Goal: Task Accomplishment & Management: Use online tool/utility

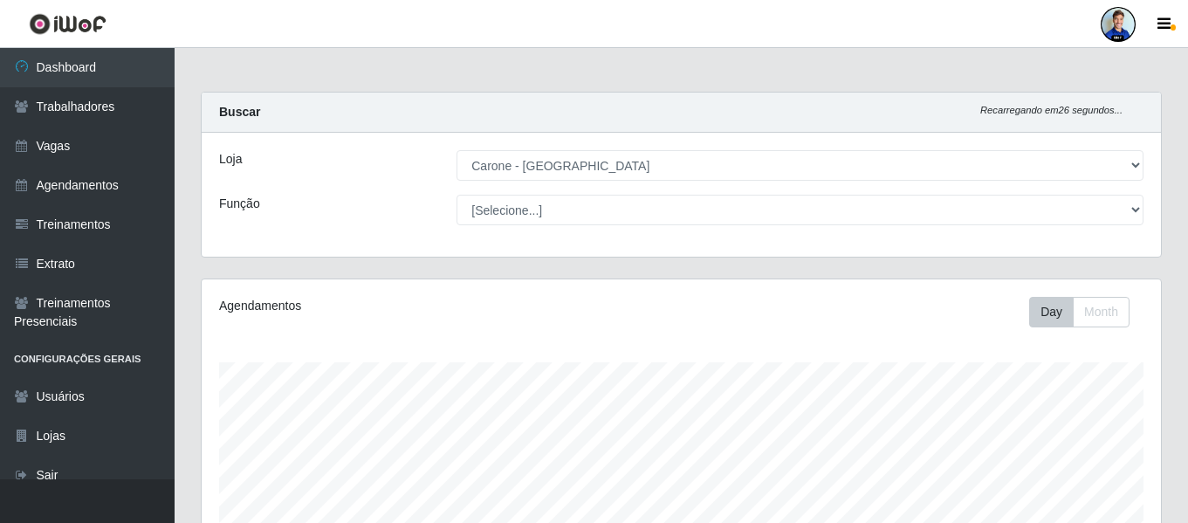
select select "532"
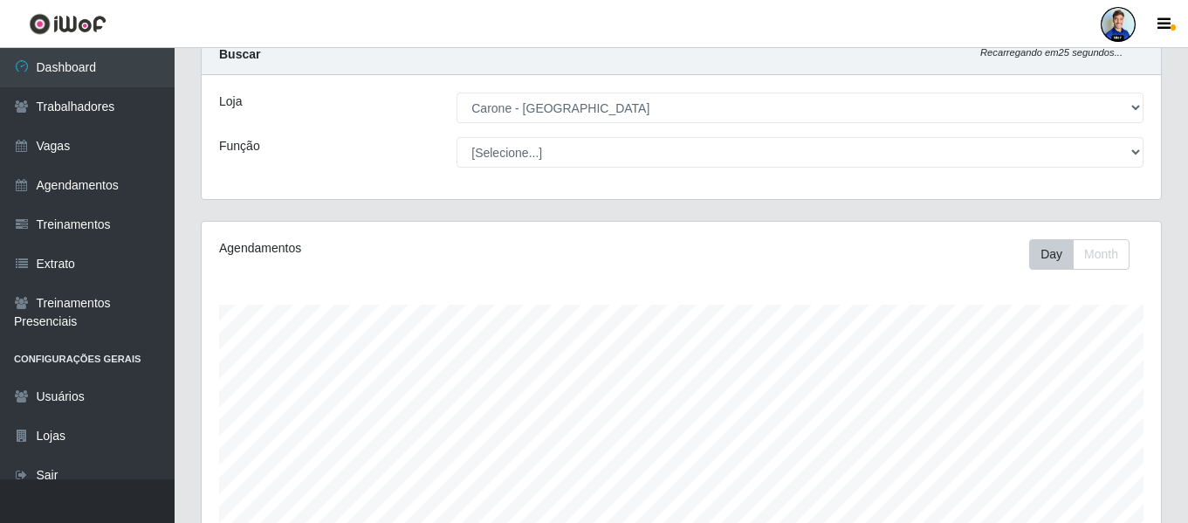
scroll to position [87, 0]
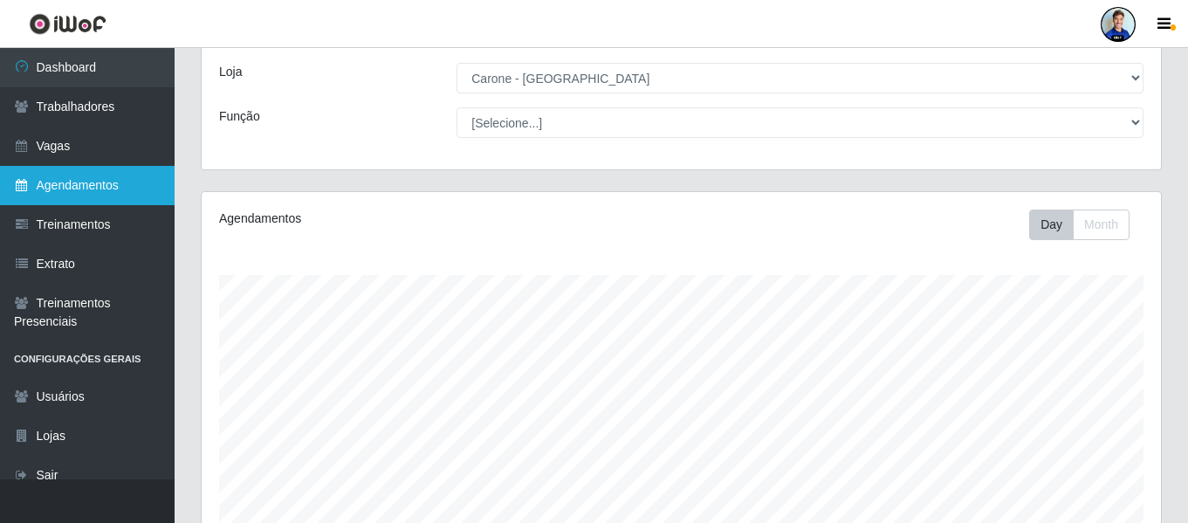
click at [87, 176] on link "Agendamentos" at bounding box center [87, 185] width 175 height 39
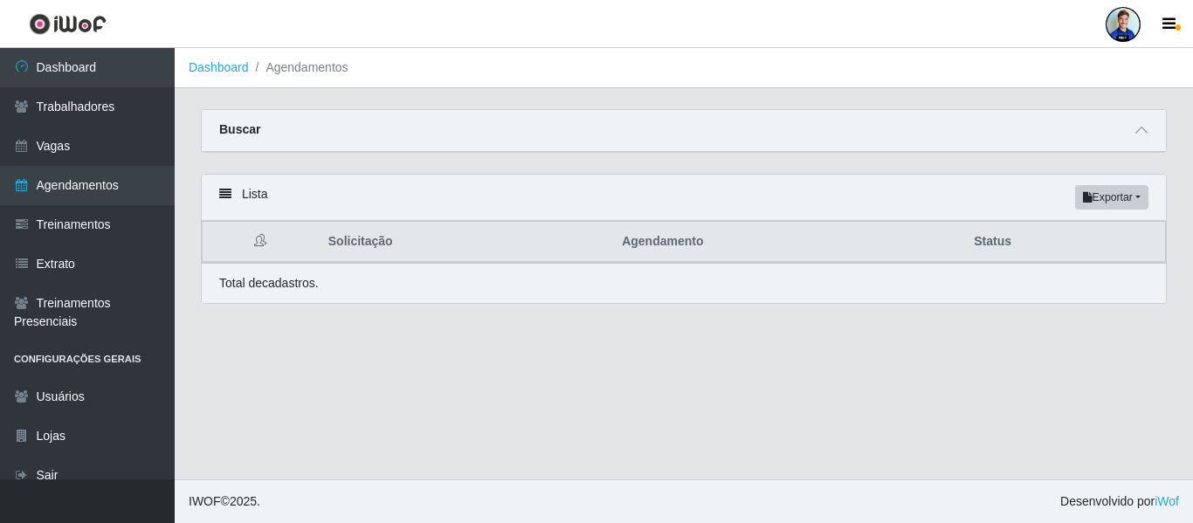
drag, startPoint x: 1186, startPoint y: 164, endPoint x: 959, endPoint y: 167, distance: 227.0
click at [1186, 160] on div "Carregando... Buscar Início em [GEOGRAPHIC_DATA] em Status [Selecione...] AGEND…" at bounding box center [684, 217] width 1018 height 216
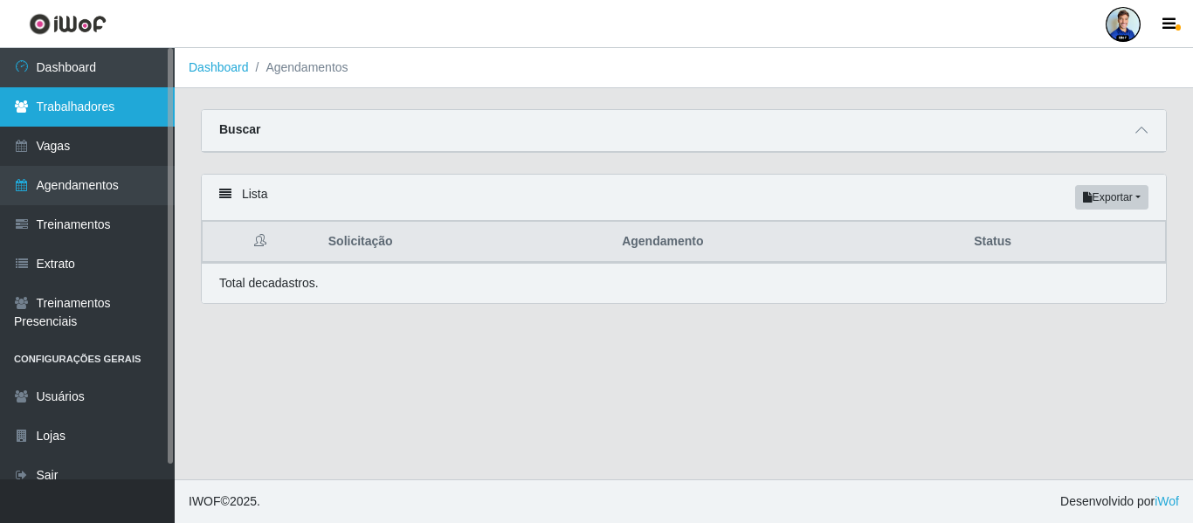
click at [98, 118] on link "Trabalhadores" at bounding box center [87, 106] width 175 height 39
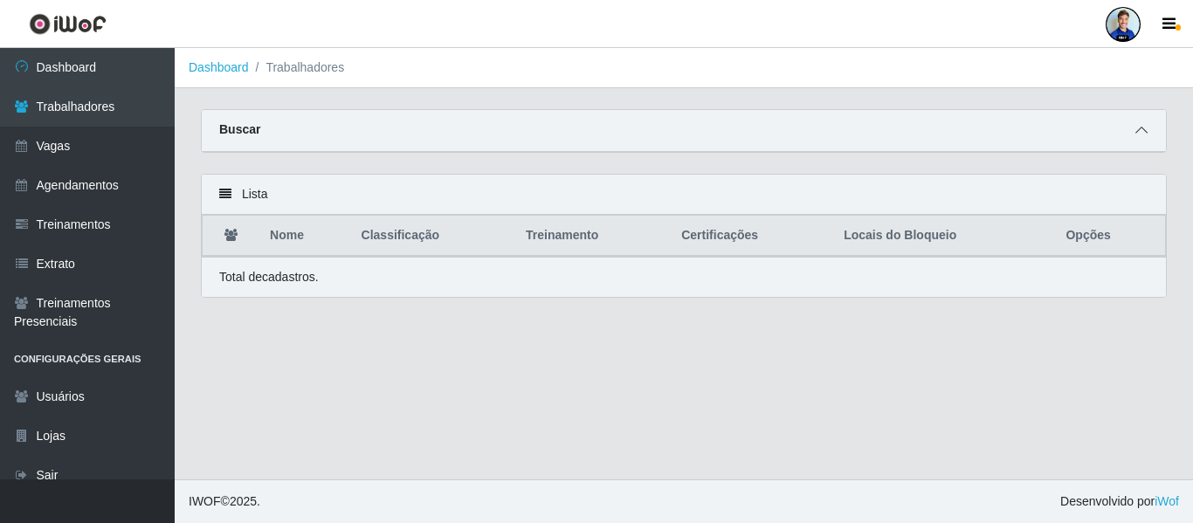
click at [1142, 131] on icon at bounding box center [1141, 130] width 12 height 12
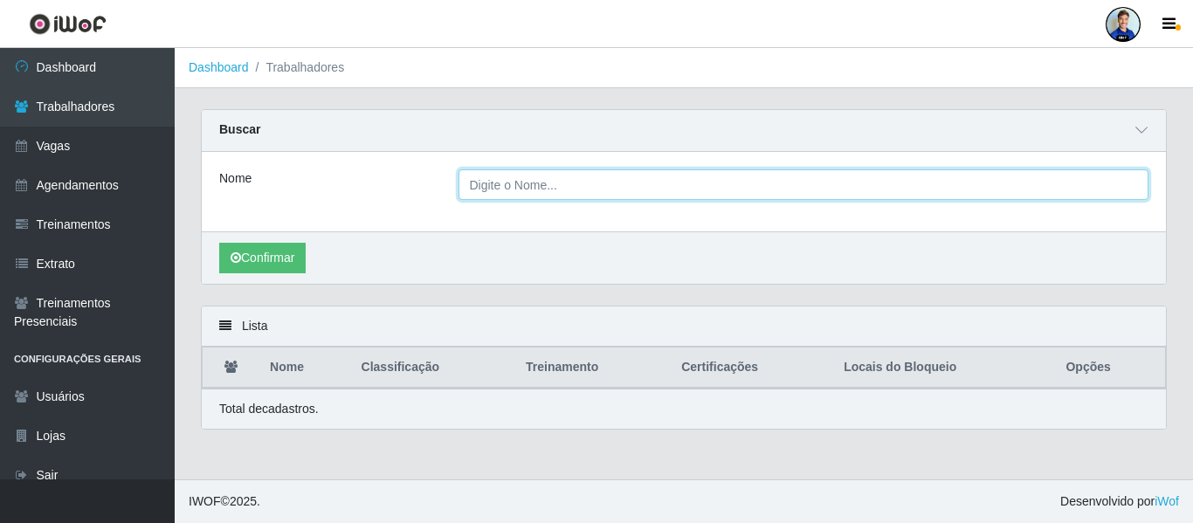
click at [492, 193] on input "Nome" at bounding box center [803, 184] width 691 height 31
click at [219, 243] on button "Confirmar" at bounding box center [262, 258] width 86 height 31
drag, startPoint x: 512, startPoint y: 176, endPoint x: 448, endPoint y: 182, distance: 64.8
click at [448, 182] on div "carone" at bounding box center [803, 184] width 717 height 31
type input "queiroz"
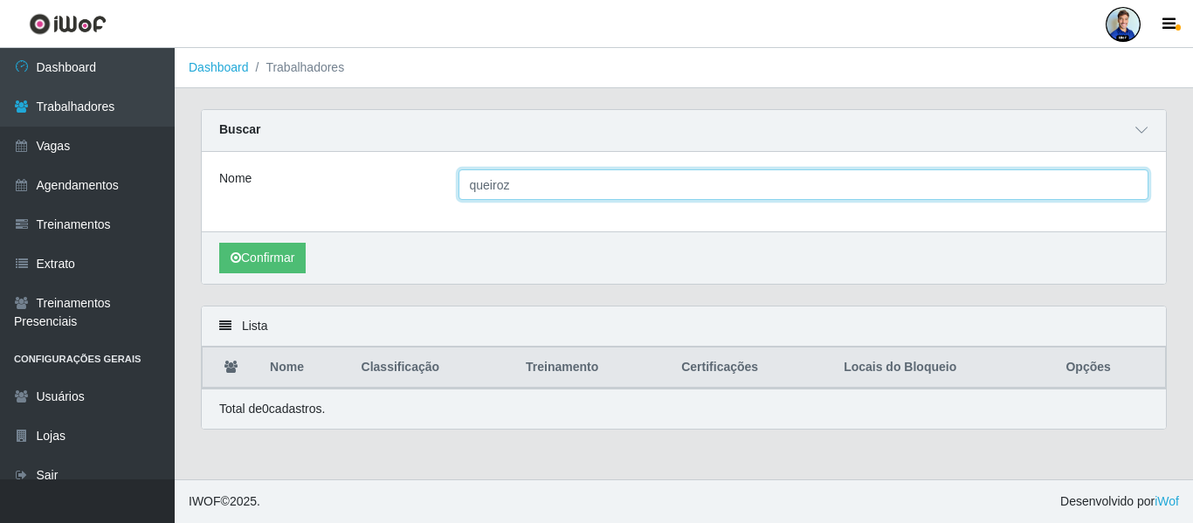
click at [219, 243] on button "Confirmar" at bounding box center [262, 258] width 86 height 31
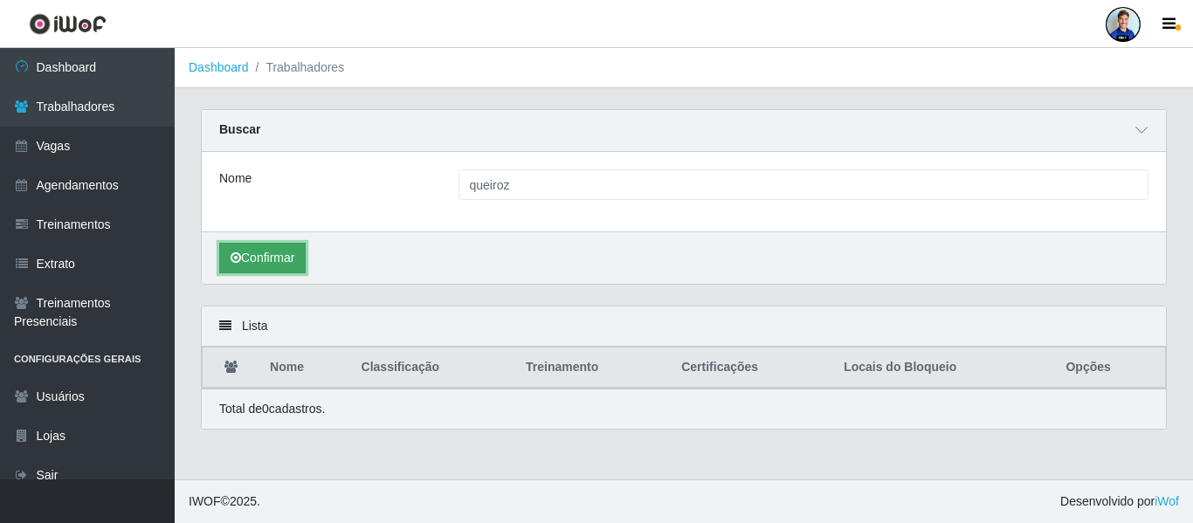
click at [269, 257] on button "Confirmar" at bounding box center [262, 258] width 86 height 31
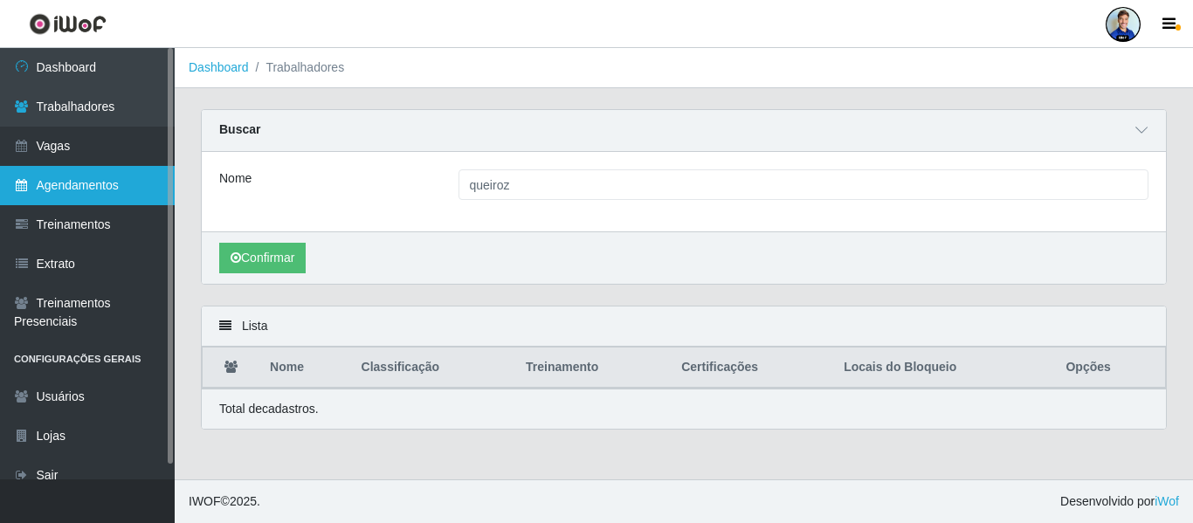
click at [100, 182] on link "Agendamentos" at bounding box center [87, 185] width 175 height 39
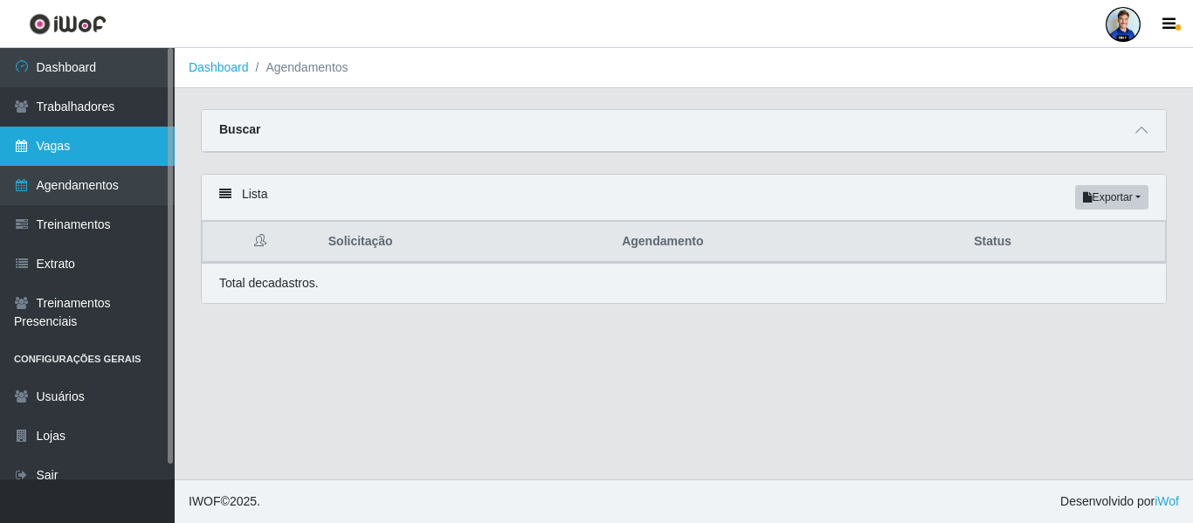
click at [113, 147] on link "Vagas" at bounding box center [87, 146] width 175 height 39
